Goal: Transaction & Acquisition: Register for event/course

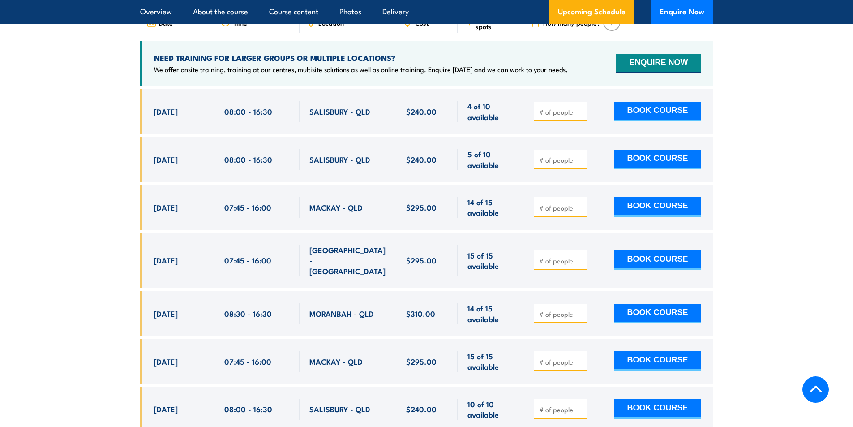
click at [178, 208] on span "25 Sep, 2025" at bounding box center [166, 207] width 24 height 10
click at [555, 164] on span at bounding box center [560, 159] width 47 height 10
click at [556, 164] on input "number" at bounding box center [561, 159] width 45 height 9
type input "1"
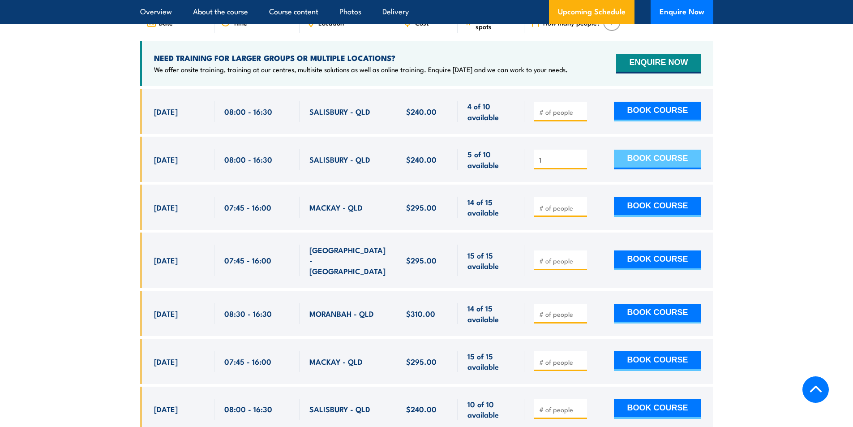
click at [660, 167] on button "BOOK COURSE" at bounding box center [657, 159] width 87 height 20
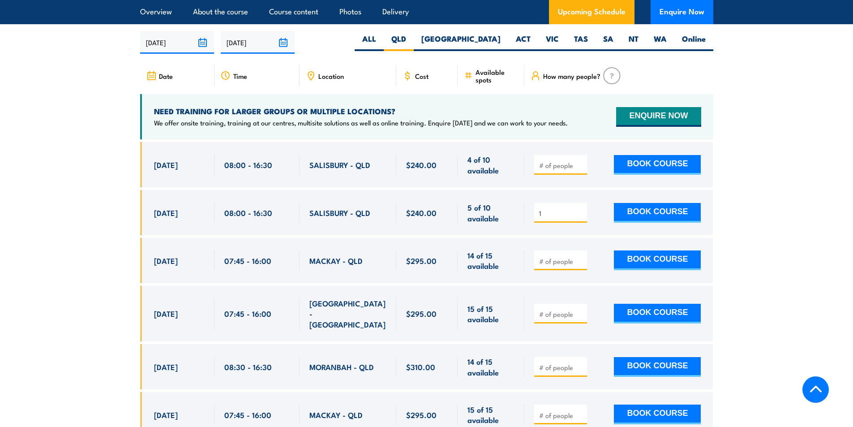
scroll to position [1682, 0]
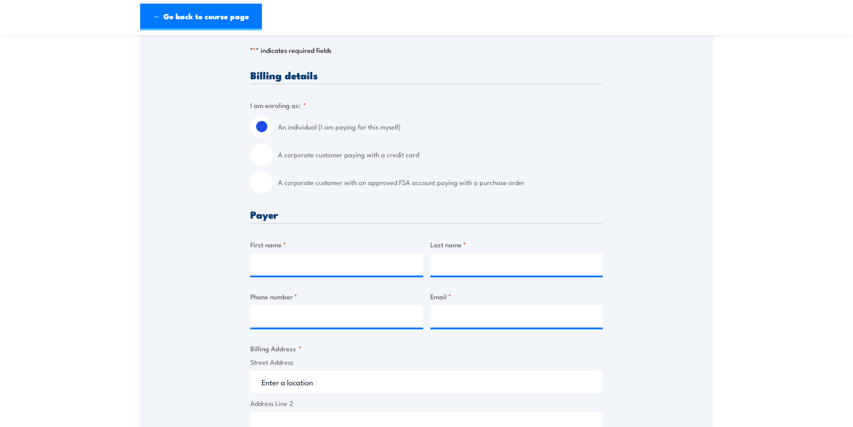
click at [267, 184] on input "A corporate customer with an approved FSA account paying with a purchase order" at bounding box center [261, 182] width 22 height 22
radio input "true"
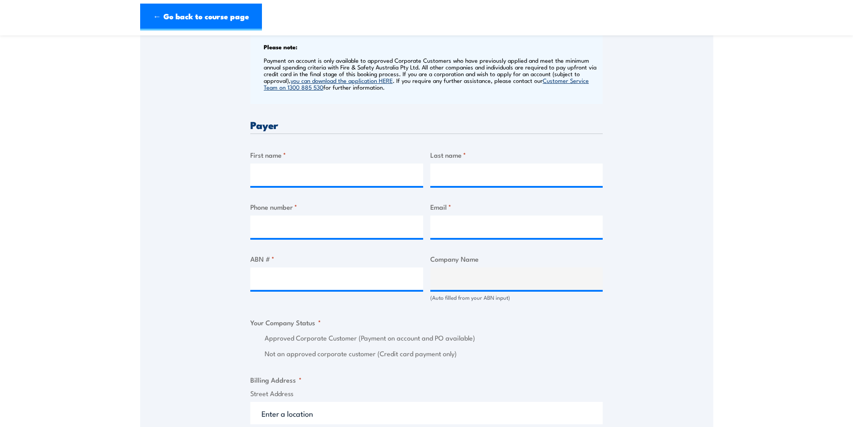
scroll to position [358, 0]
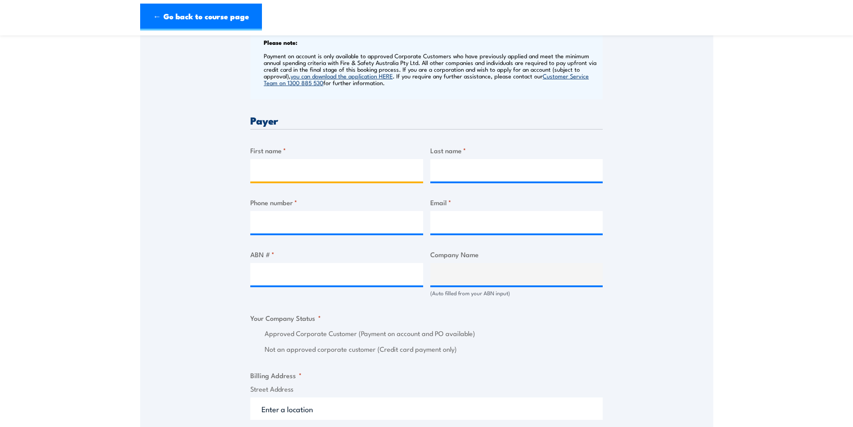
click at [312, 165] on input "First name *" at bounding box center [336, 170] width 173 height 22
type input "[PERSON_NAME]"
type input "a"
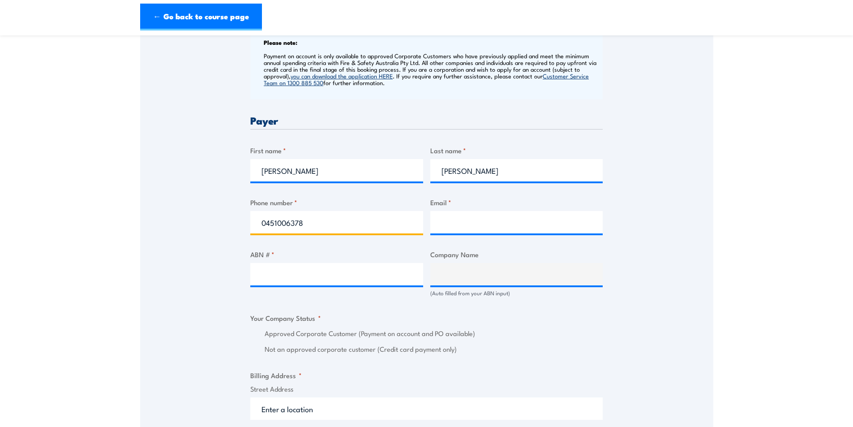
type input "0451006378"
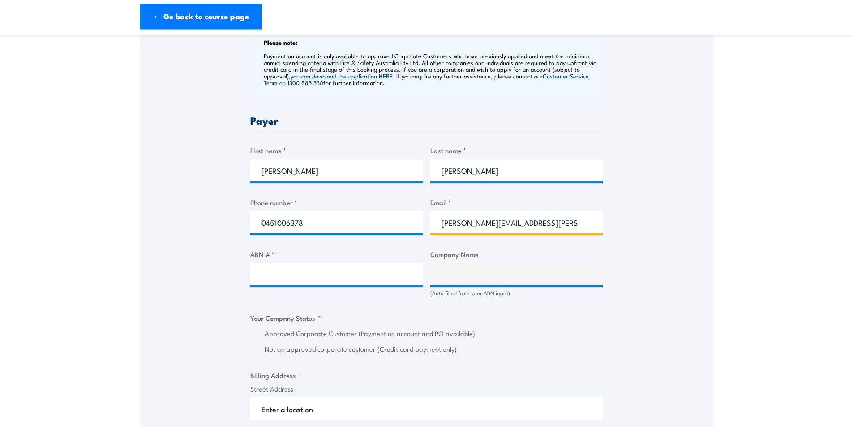
type input "[PERSON_NAME][EMAIL_ADDRESS][PERSON_NAME][DOMAIN_NAME]"
click at [350, 282] on input "ABN # *" at bounding box center [336, 274] width 173 height 22
paste input "94 633 108 700"
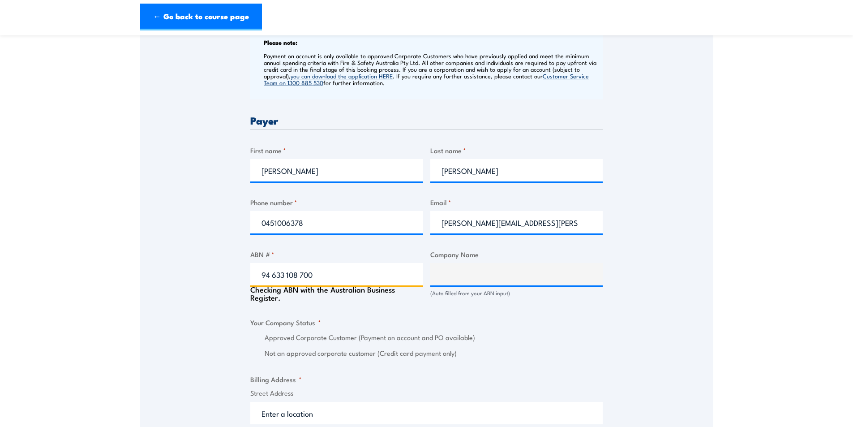
type input "94 633 108 700"
click at [201, 295] on div "Speak to a specialist CALL [PHONE_NUMBER] CALL [PHONE_NUMBER] " * " indicates r…" at bounding box center [426, 312] width 573 height 1031
type input "THE CARE AUTOMOTIVE GROUP PTY LTD"
radio input "true"
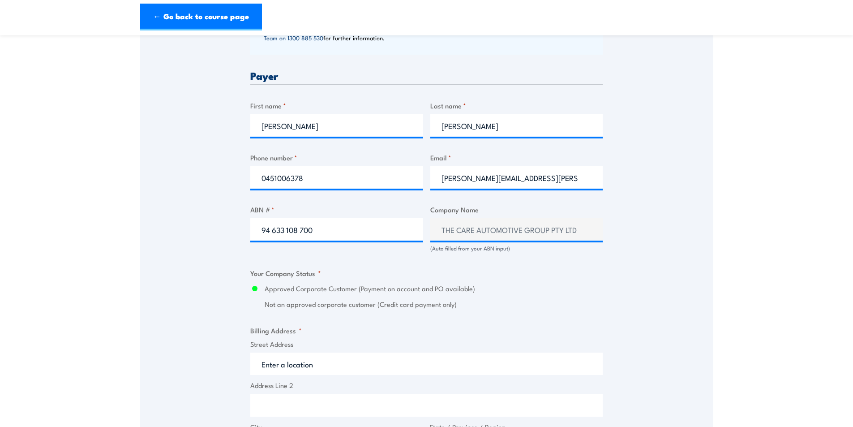
scroll to position [627, 0]
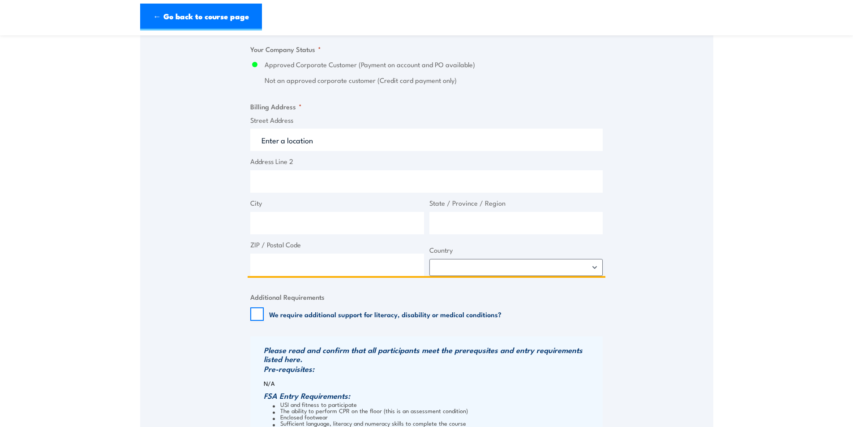
click at [311, 148] on input "Street Address" at bounding box center [426, 139] width 352 height 22
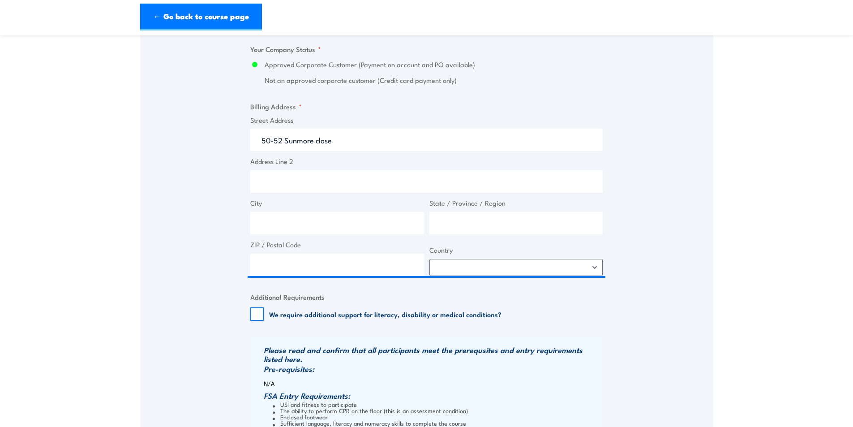
type input "[STREET_ADDRESS]"
type input "50 Sunmore Cl"
type input "Heatherton"
type input "Victoria"
type input "3202"
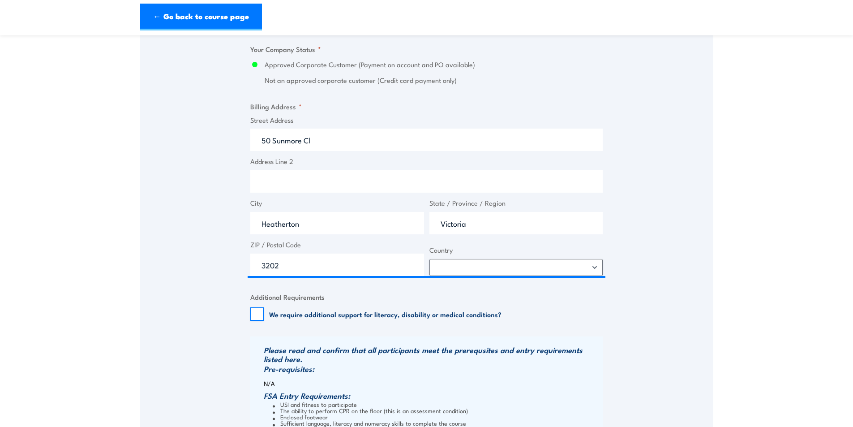
select select "[GEOGRAPHIC_DATA]"
click at [163, 205] on div "Speak to a specialist CALL [PHONE_NUMBER] CALL [PHONE_NUMBER] " * " indicates r…" at bounding box center [426, 42] width 573 height 1027
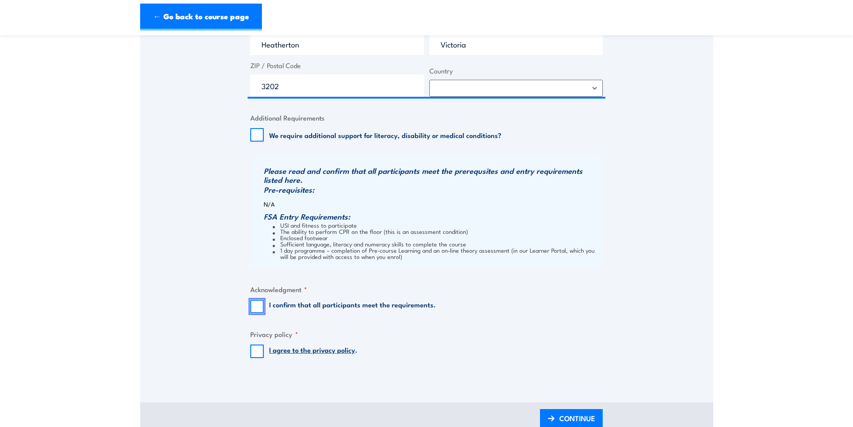
click at [254, 308] on input "I confirm that all participants meet the requirements." at bounding box center [256, 305] width 13 height 13
checkbox input "true"
click at [255, 350] on input "I agree to the privacy policy ." at bounding box center [256, 350] width 13 height 13
checkbox input "true"
click at [559, 415] on span "CONTINUE" at bounding box center [577, 418] width 36 height 24
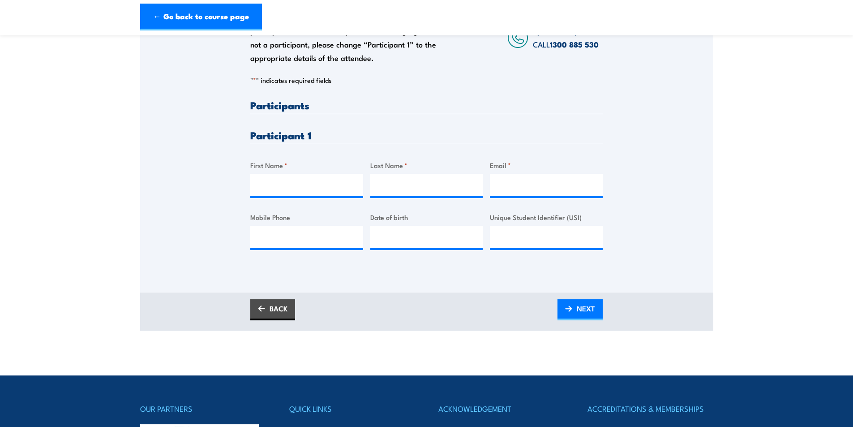
scroll to position [179, 0]
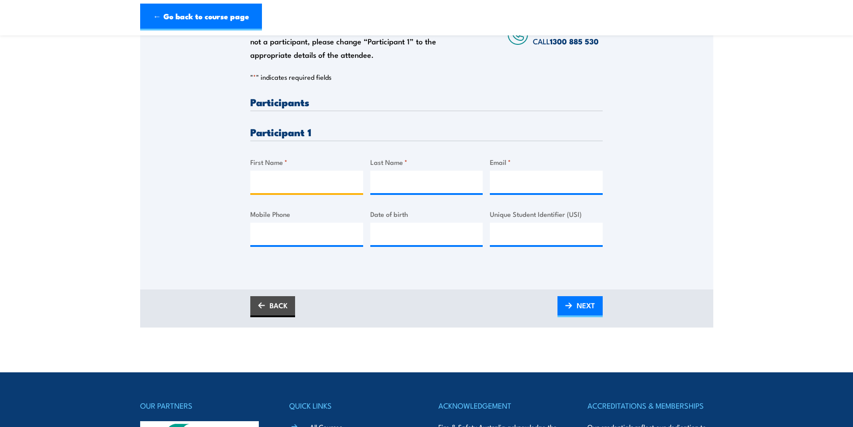
click at [303, 171] on input "First Name *" at bounding box center [306, 182] width 113 height 22
click at [276, 185] on input "First Name *" at bounding box center [306, 182] width 113 height 22
type input "[PERSON_NAME]"
type input "Duce"
click at [526, 185] on input "Email *" at bounding box center [546, 182] width 113 height 22
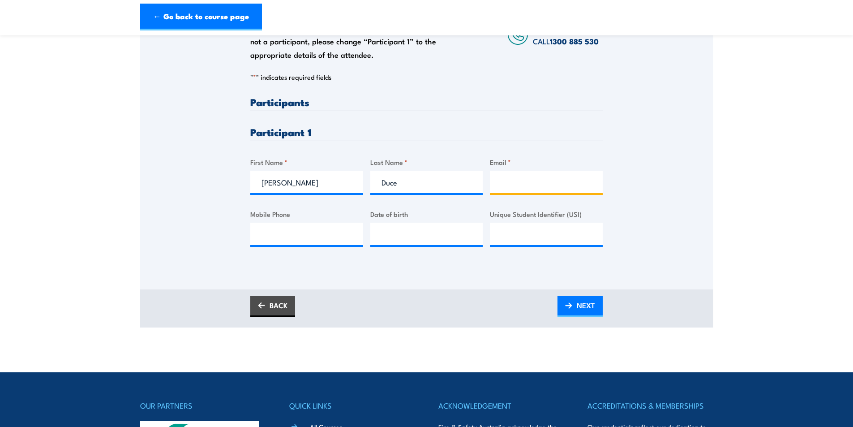
paste input "[PERSON_NAME][EMAIL_ADDRESS][DOMAIN_NAME]"
type input "[PERSON_NAME][EMAIL_ADDRESS][DOMAIN_NAME]"
click at [271, 236] on input "Mobile Phone" at bounding box center [306, 233] width 113 height 22
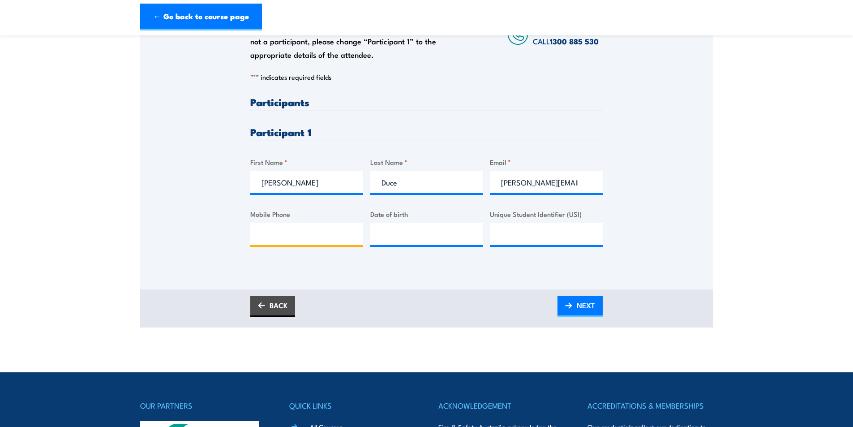
paste input "0413565477"
type input "0413565477"
type input "__/__/____"
click at [394, 237] on input "__/__/____" at bounding box center [426, 233] width 113 height 22
type input "[DATE]"
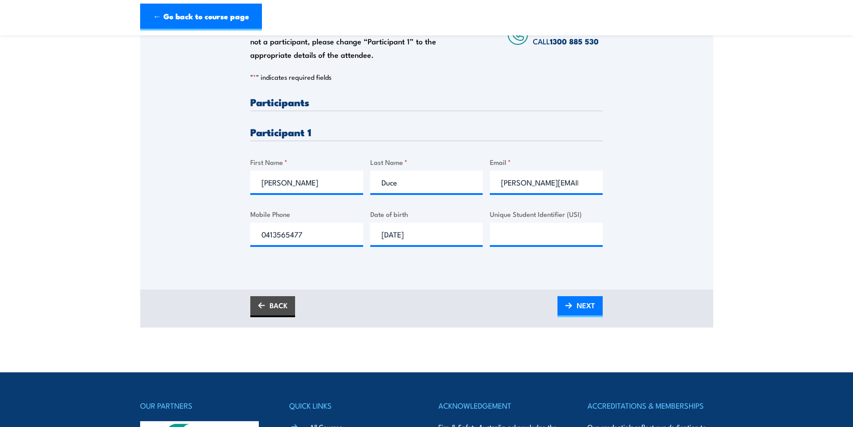
click at [380, 263] on div "Please provide names and contact details for each of the participants below. No…" at bounding box center [426, 180] width 352 height 167
click at [505, 241] on input "Unique Student Identifier (USI)" at bounding box center [546, 233] width 113 height 22
paste input "M3EQ5Q3ULF"
type input "M3EQ5Q3ULF"
click at [497, 269] on div "Please provide names and contact details for each of the participants below. No…" at bounding box center [426, 132] width 573 height 313
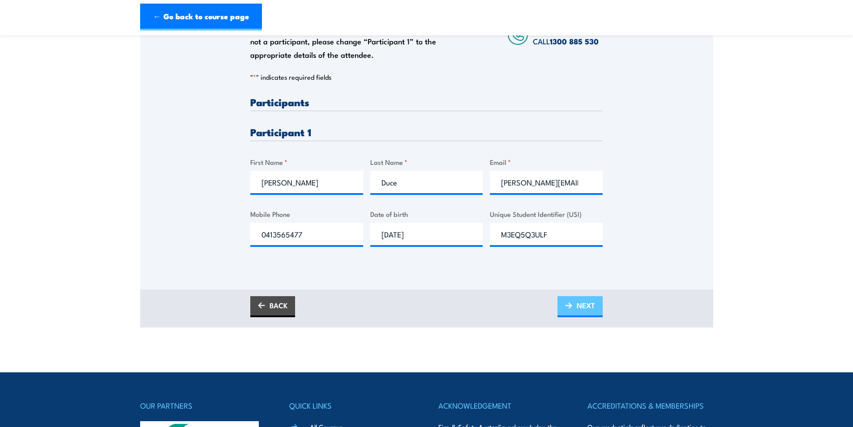
click at [584, 307] on span "NEXT" at bounding box center [585, 305] width 18 height 24
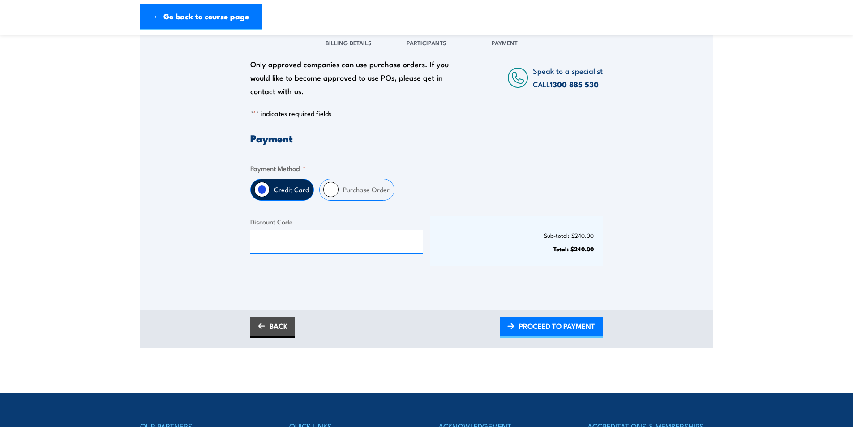
scroll to position [134, 0]
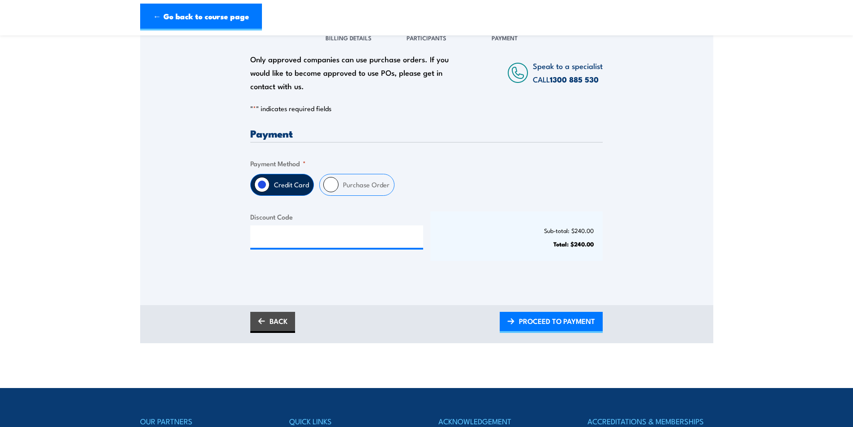
click at [352, 186] on label "Purchase Order" at bounding box center [366, 184] width 56 height 21
click at [338, 186] on input "Purchase Order" at bounding box center [330, 184] width 15 height 15
radio input "true"
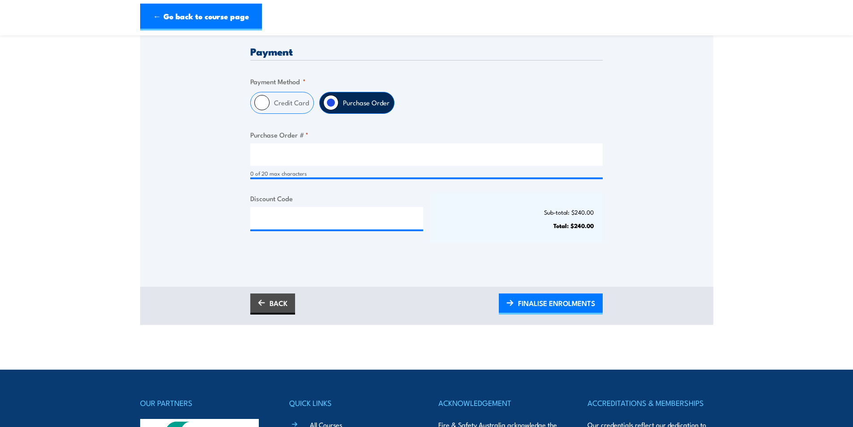
scroll to position [224, 0]
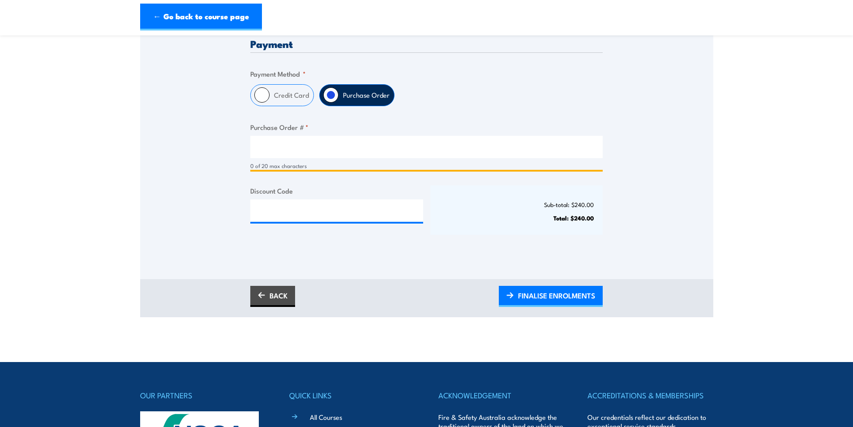
click at [297, 156] on input "Purchase Order # *" at bounding box center [426, 147] width 352 height 22
type input "PO0004"
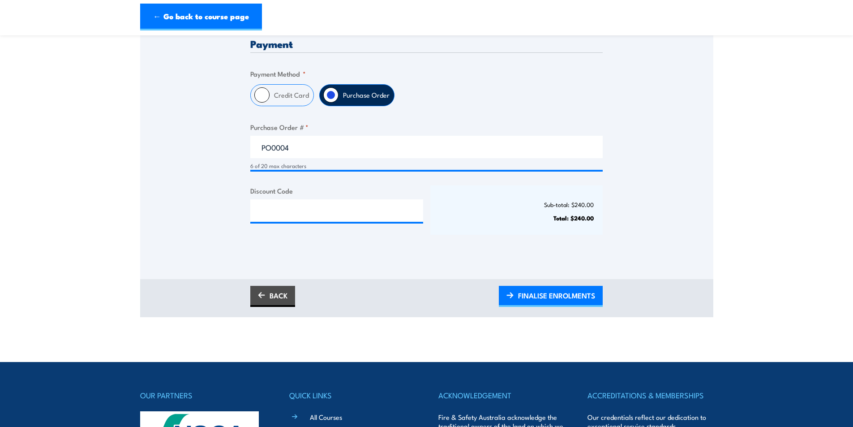
click at [294, 252] on div "Payment Only approved companies can use purchase orders. If you would like to b…" at bounding box center [426, 145] width 352 height 215
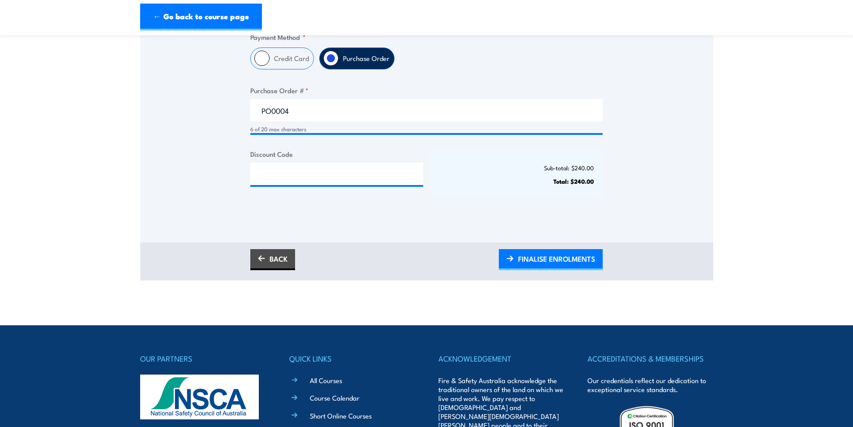
scroll to position [313, 0]
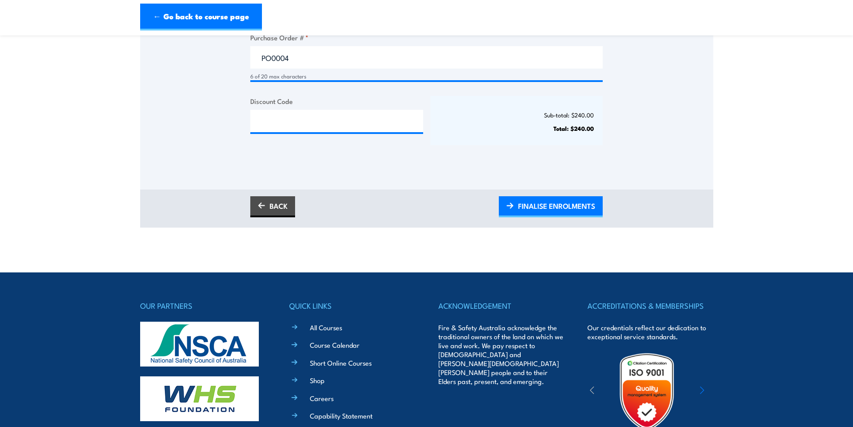
drag, startPoint x: 534, startPoint y: 208, endPoint x: 395, endPoint y: 236, distance: 141.1
click at [534, 208] on span "FINALISE ENROLMENTS" at bounding box center [556, 206] width 77 height 24
